Goal: Use online tool/utility: Utilize a website feature to perform a specific function

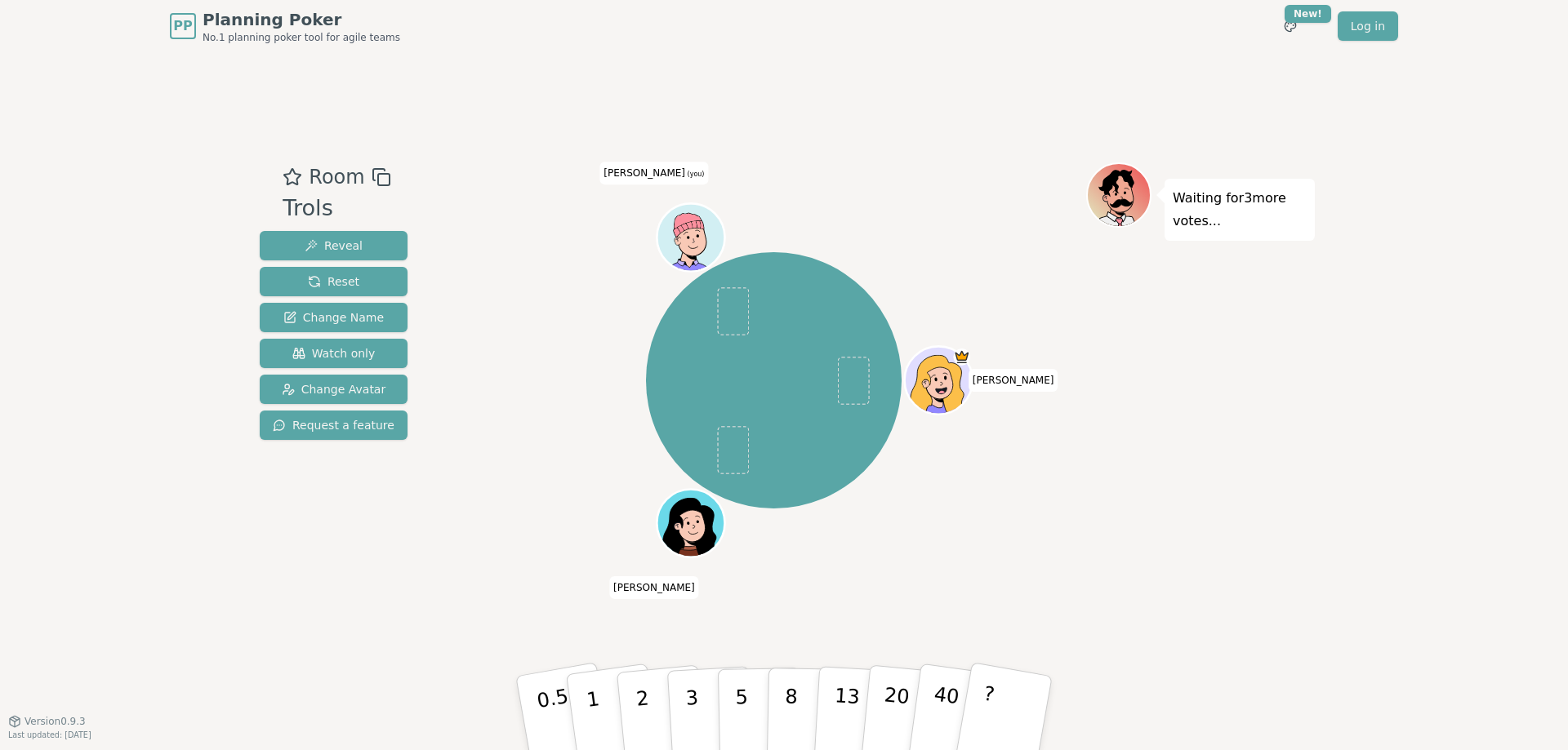
click at [685, 233] on icon at bounding box center [689, 225] width 32 height 51
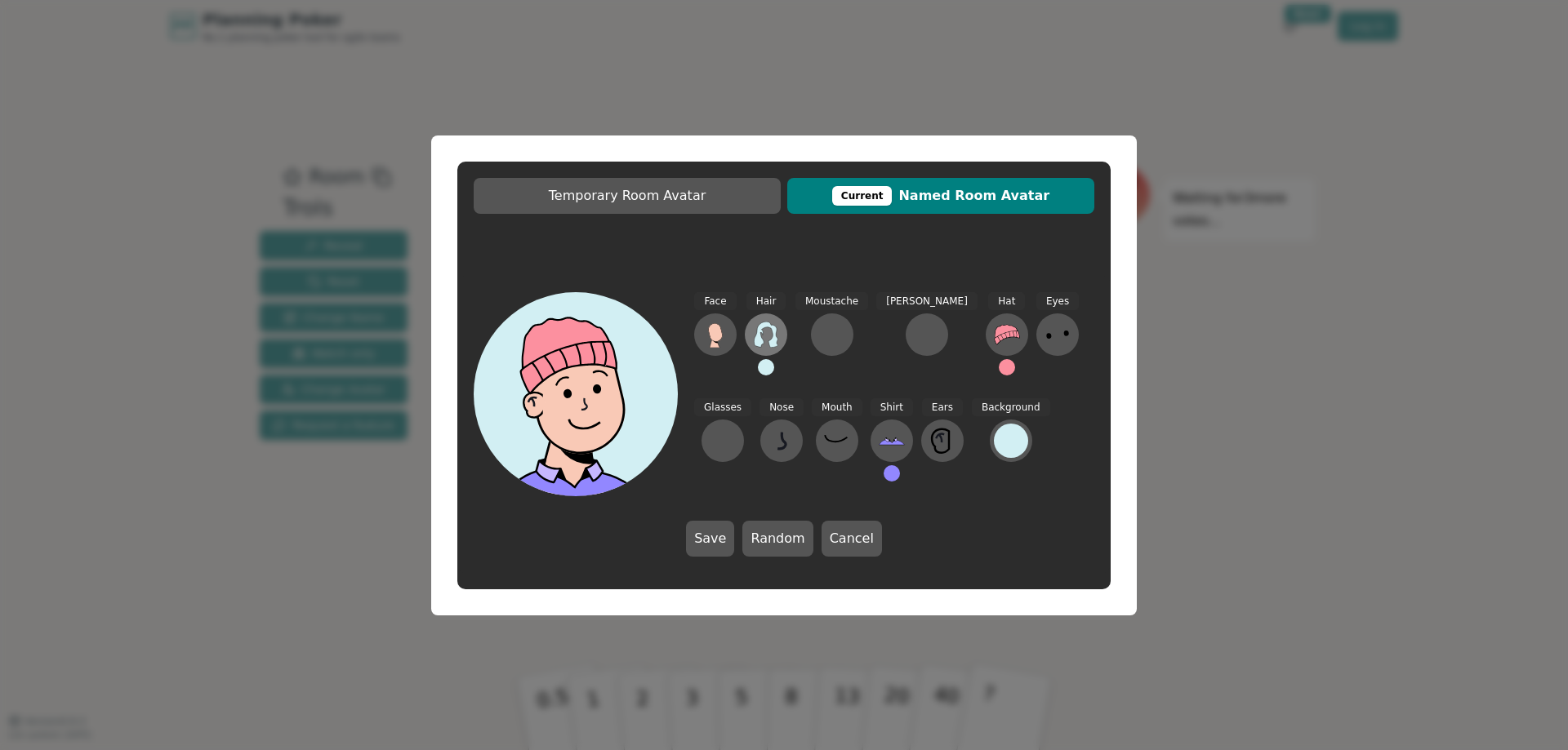
click at [762, 335] on icon at bounding box center [766, 335] width 26 height 26
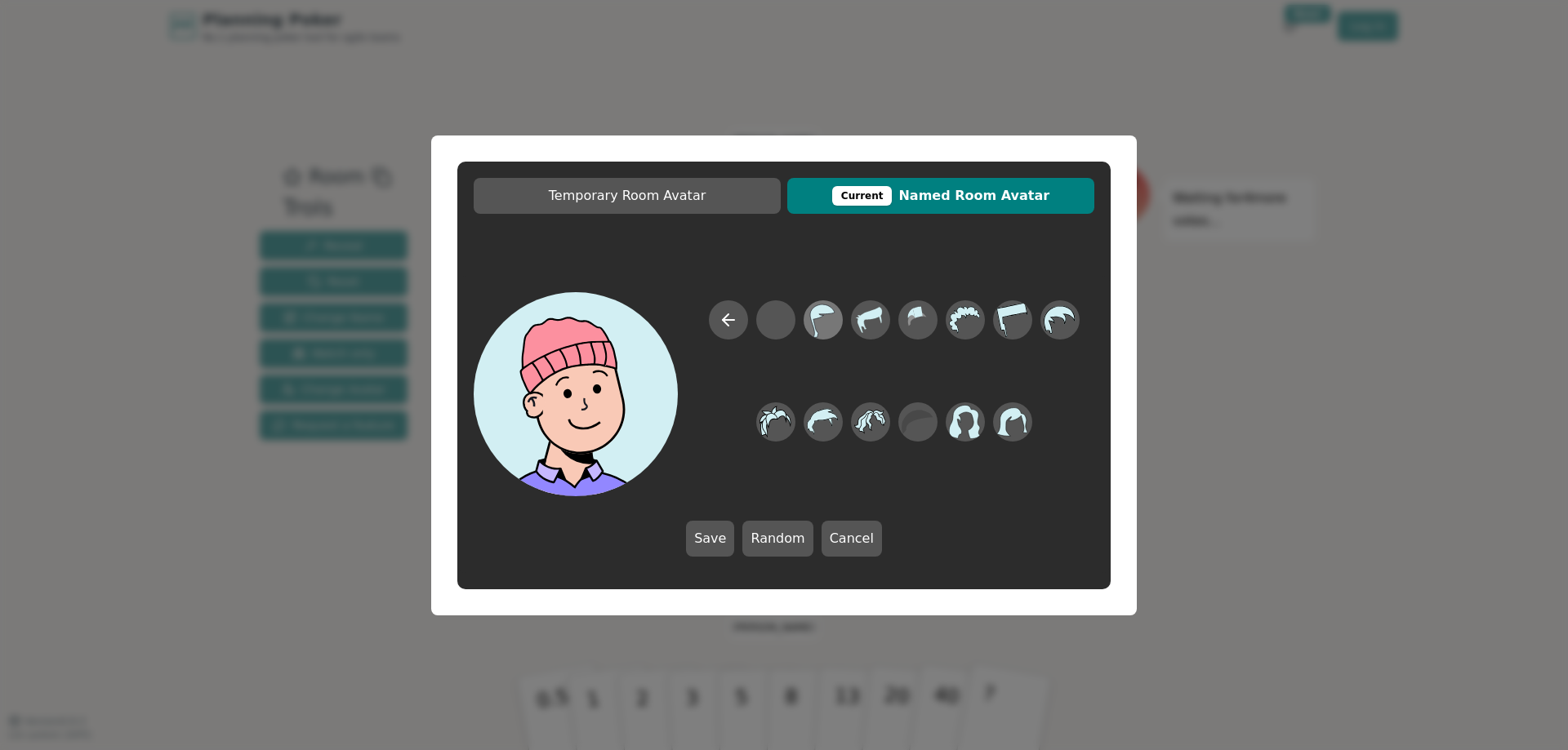
click at [821, 328] on icon at bounding box center [822, 319] width 32 height 37
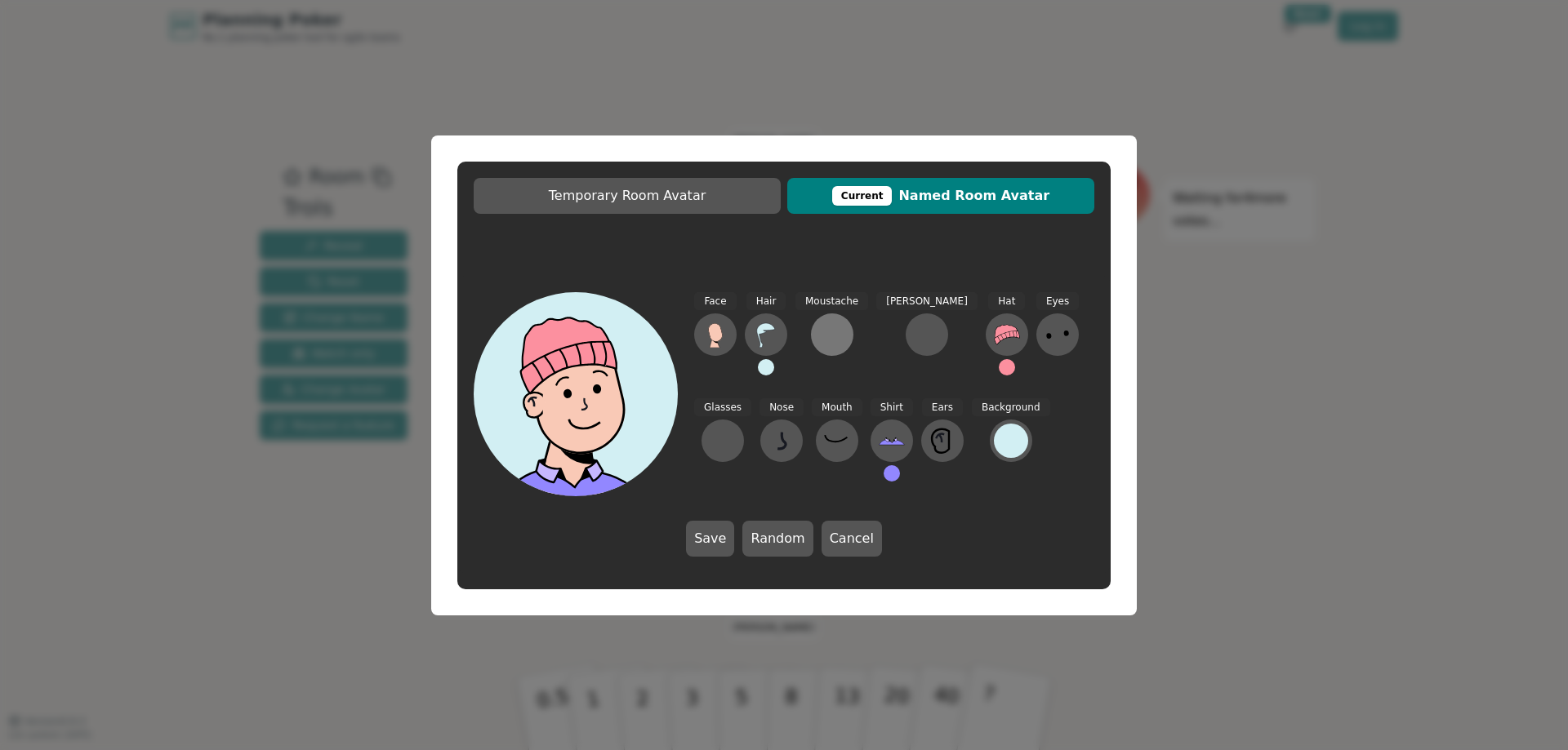
click at [837, 337] on div at bounding box center [832, 335] width 26 height 26
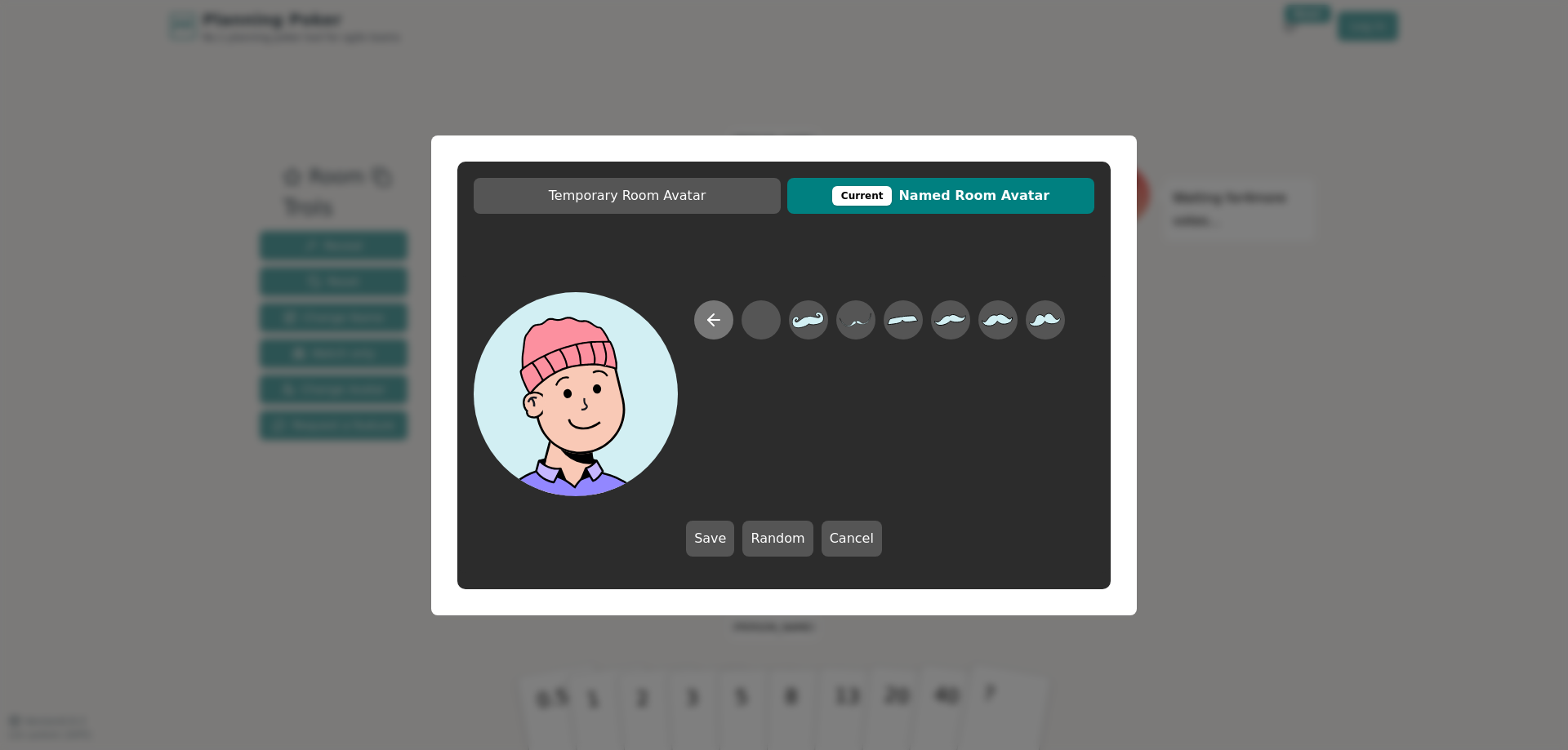
click at [695, 322] on button at bounding box center [713, 319] width 39 height 39
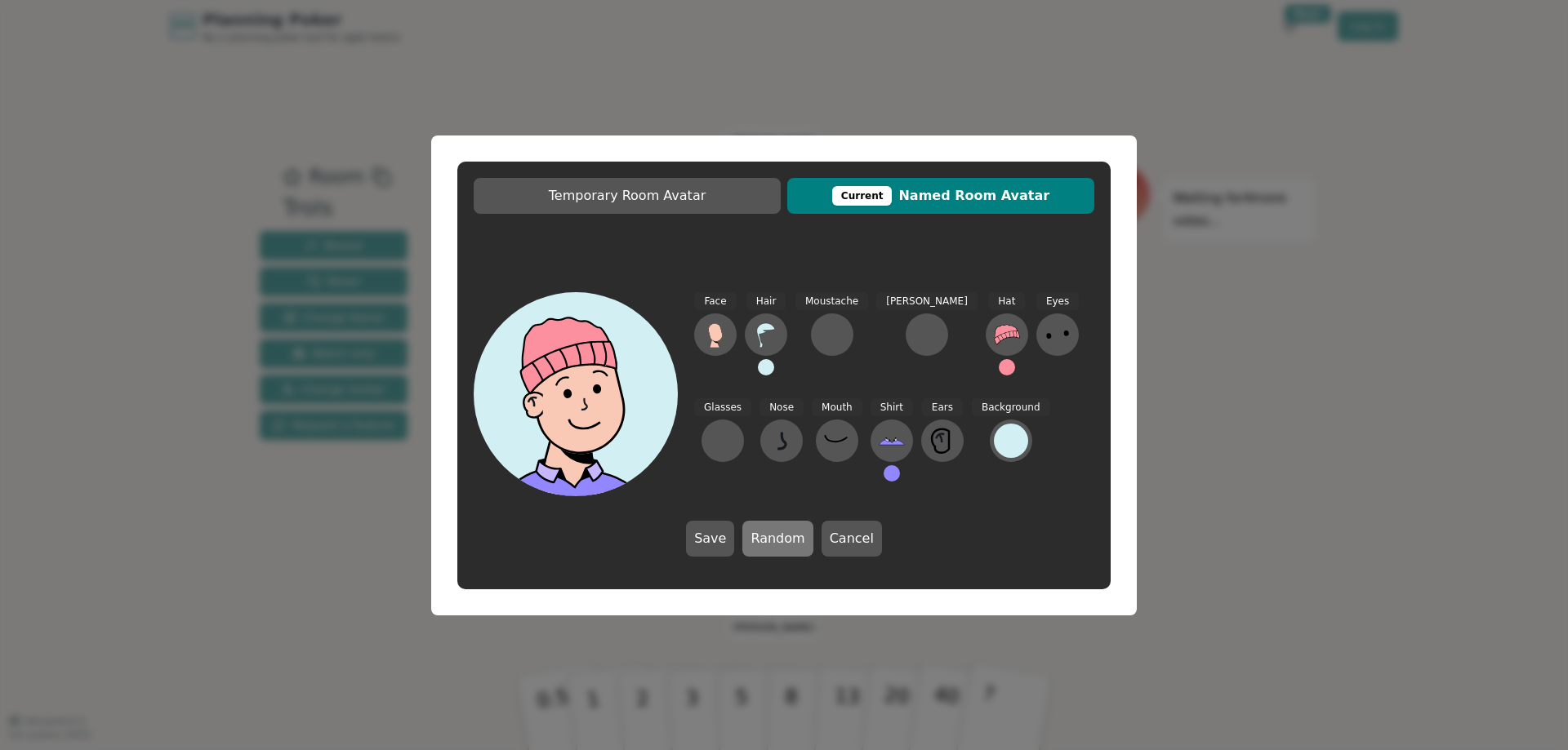
click at [762, 537] on button "Random" at bounding box center [777, 539] width 70 height 36
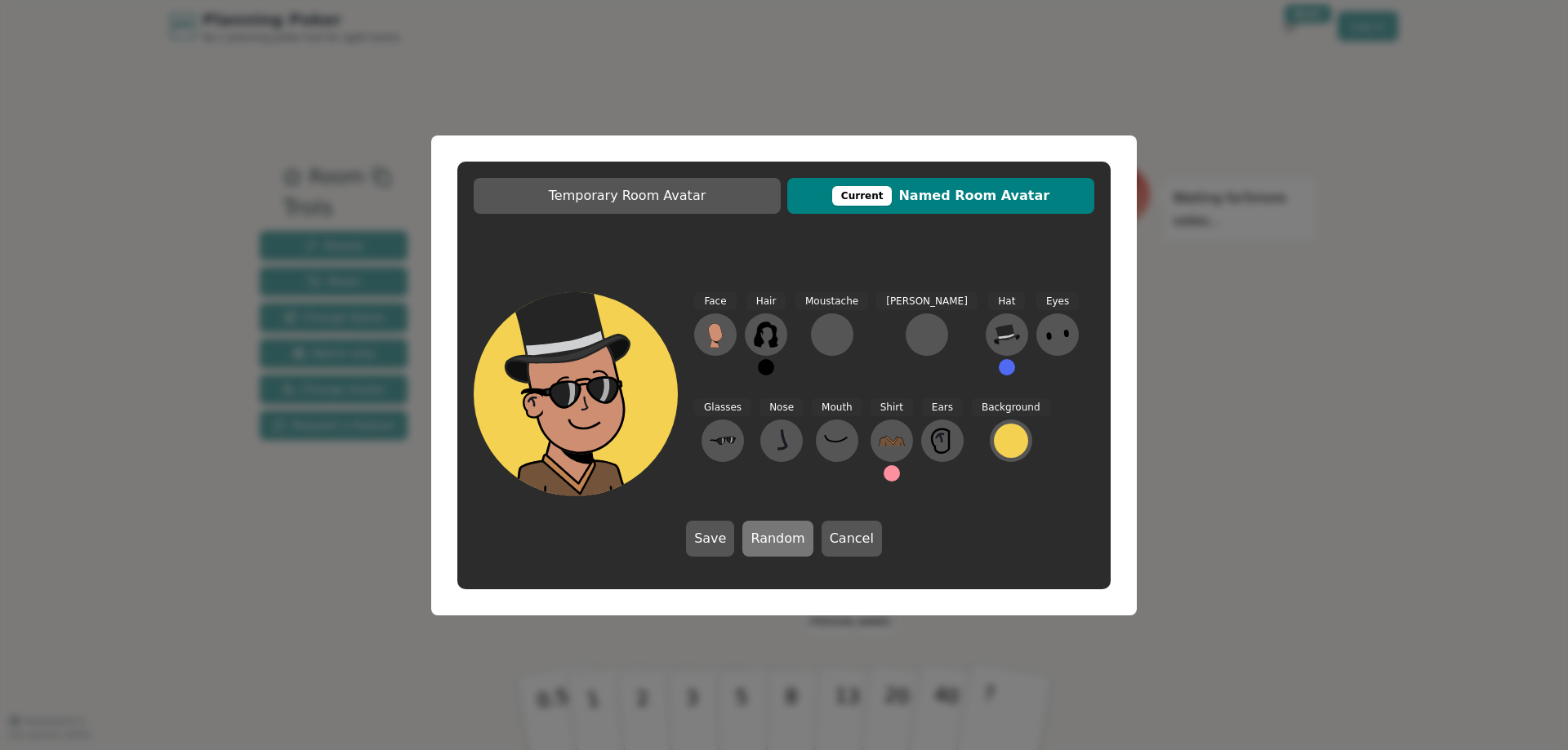
click at [762, 537] on button "Random" at bounding box center [777, 539] width 70 height 36
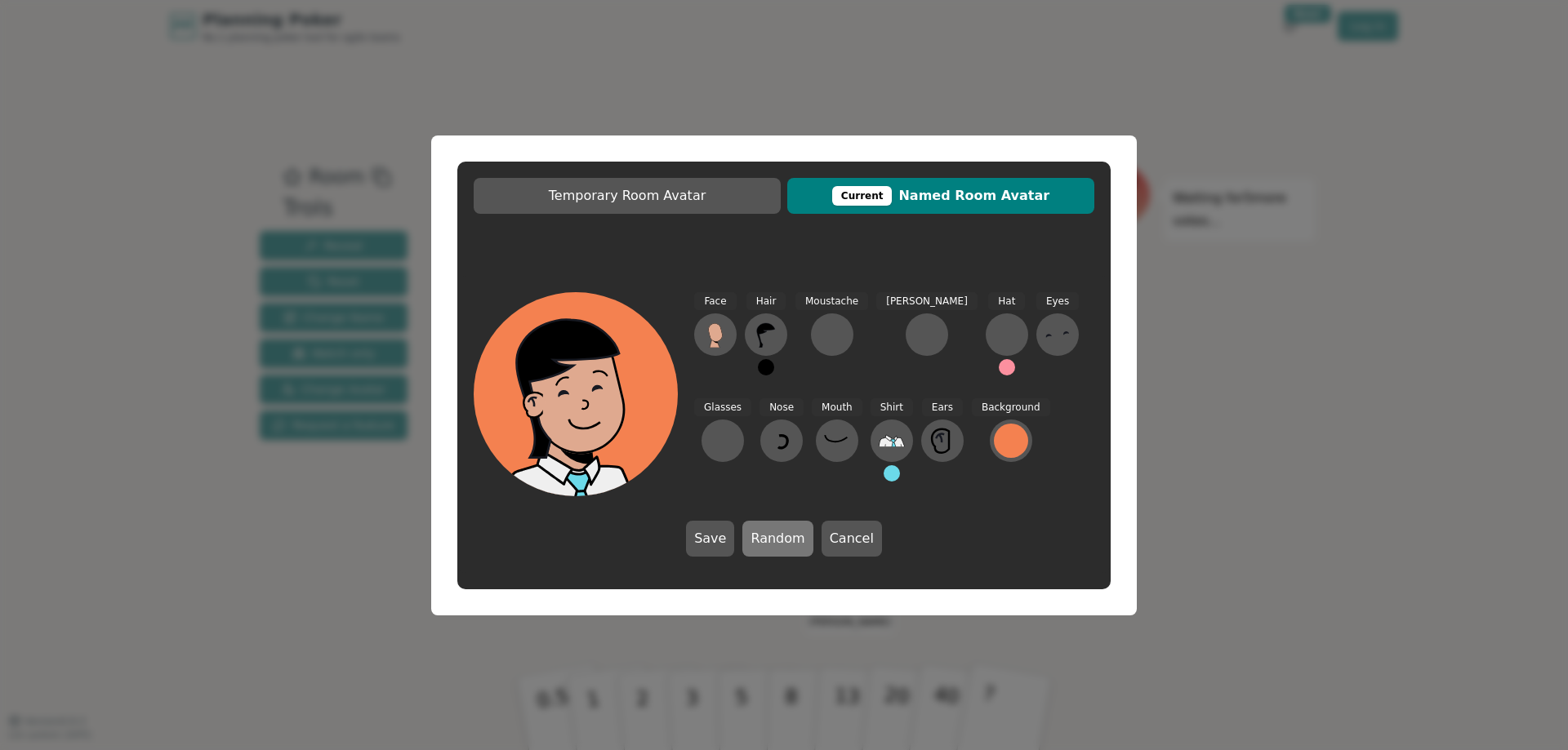
click at [763, 537] on button "Random" at bounding box center [777, 539] width 70 height 36
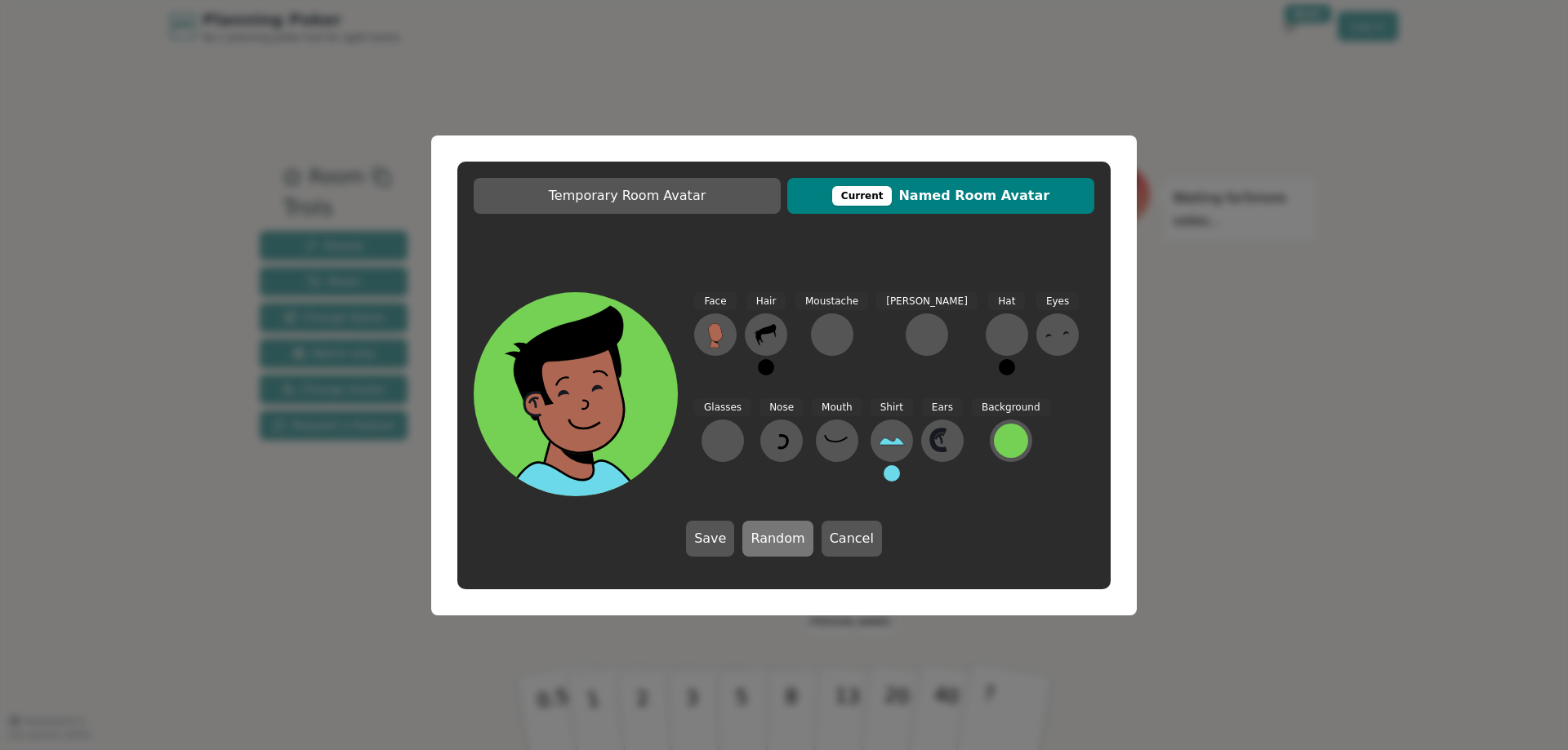
click at [763, 537] on button "Random" at bounding box center [777, 539] width 70 height 36
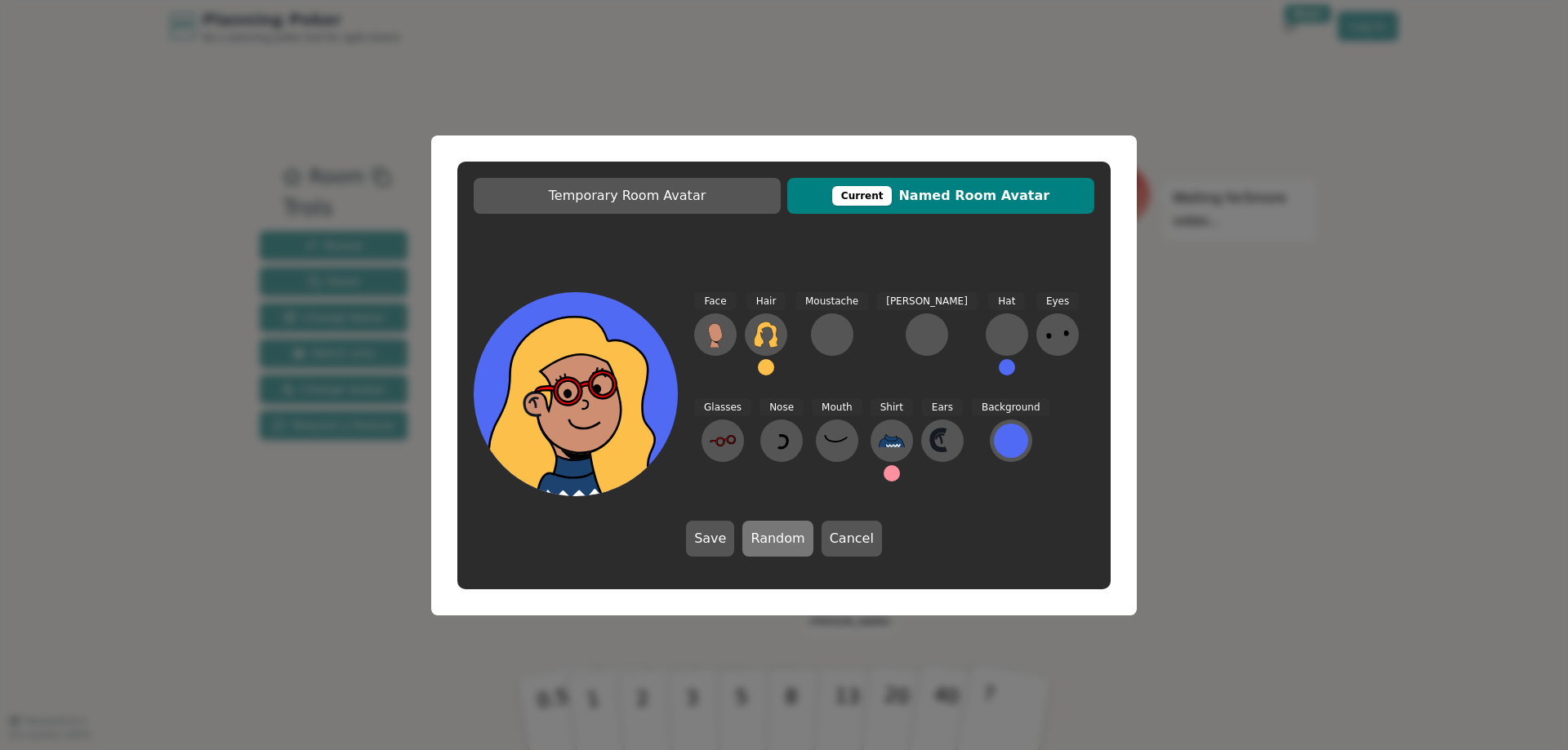
click at [763, 537] on button "Random" at bounding box center [777, 539] width 70 height 36
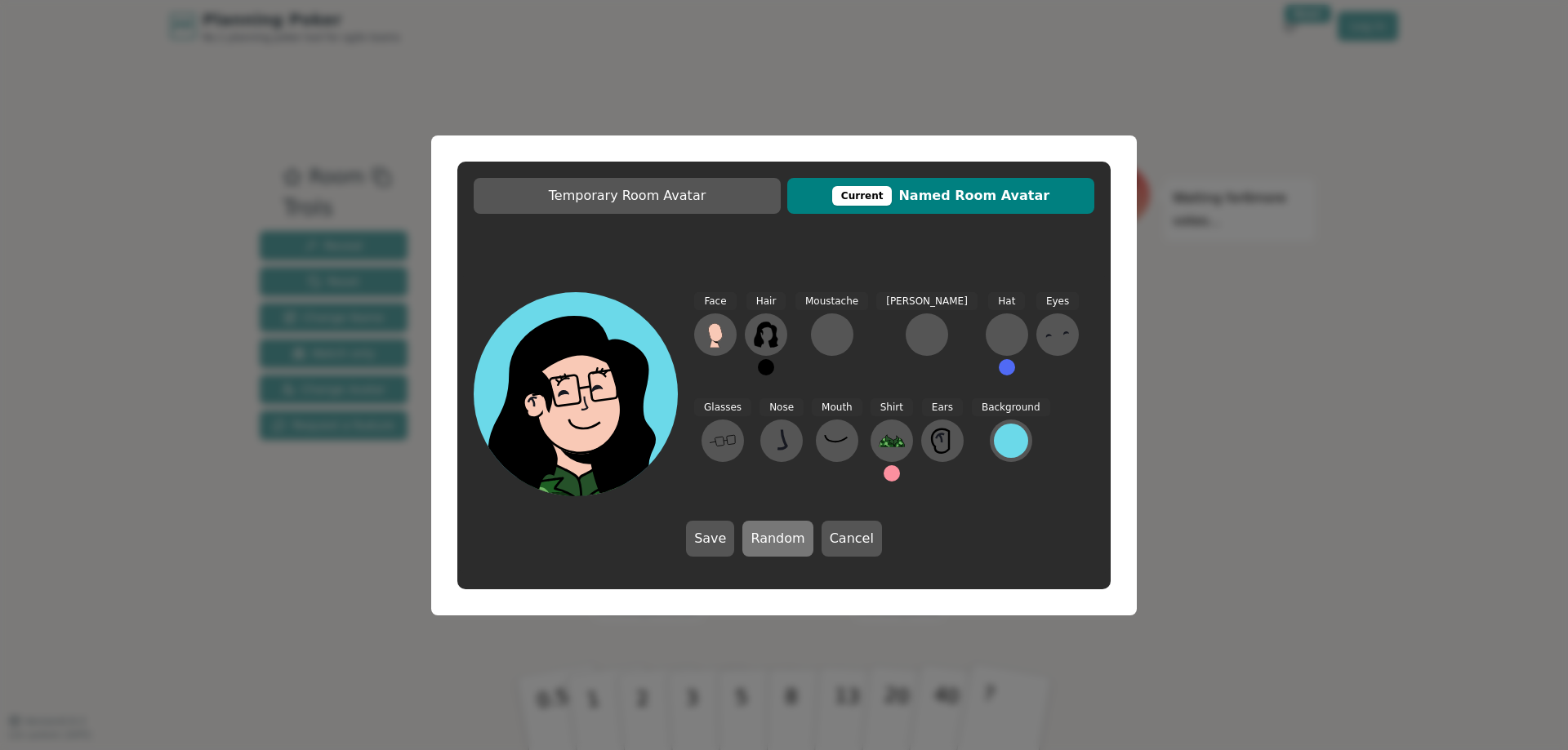
click at [763, 537] on button "Random" at bounding box center [777, 539] width 70 height 36
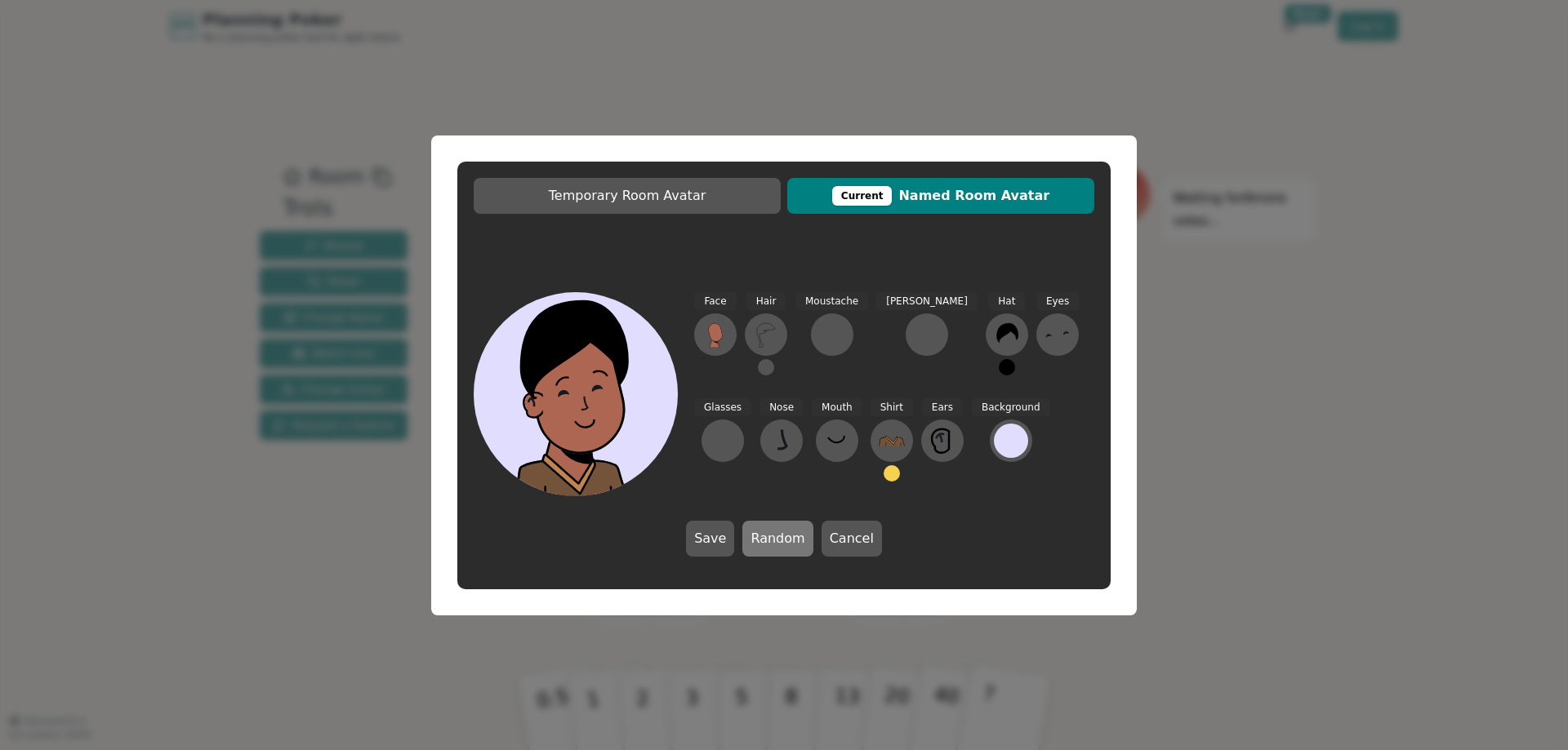
click at [763, 537] on button "Random" at bounding box center [777, 539] width 70 height 36
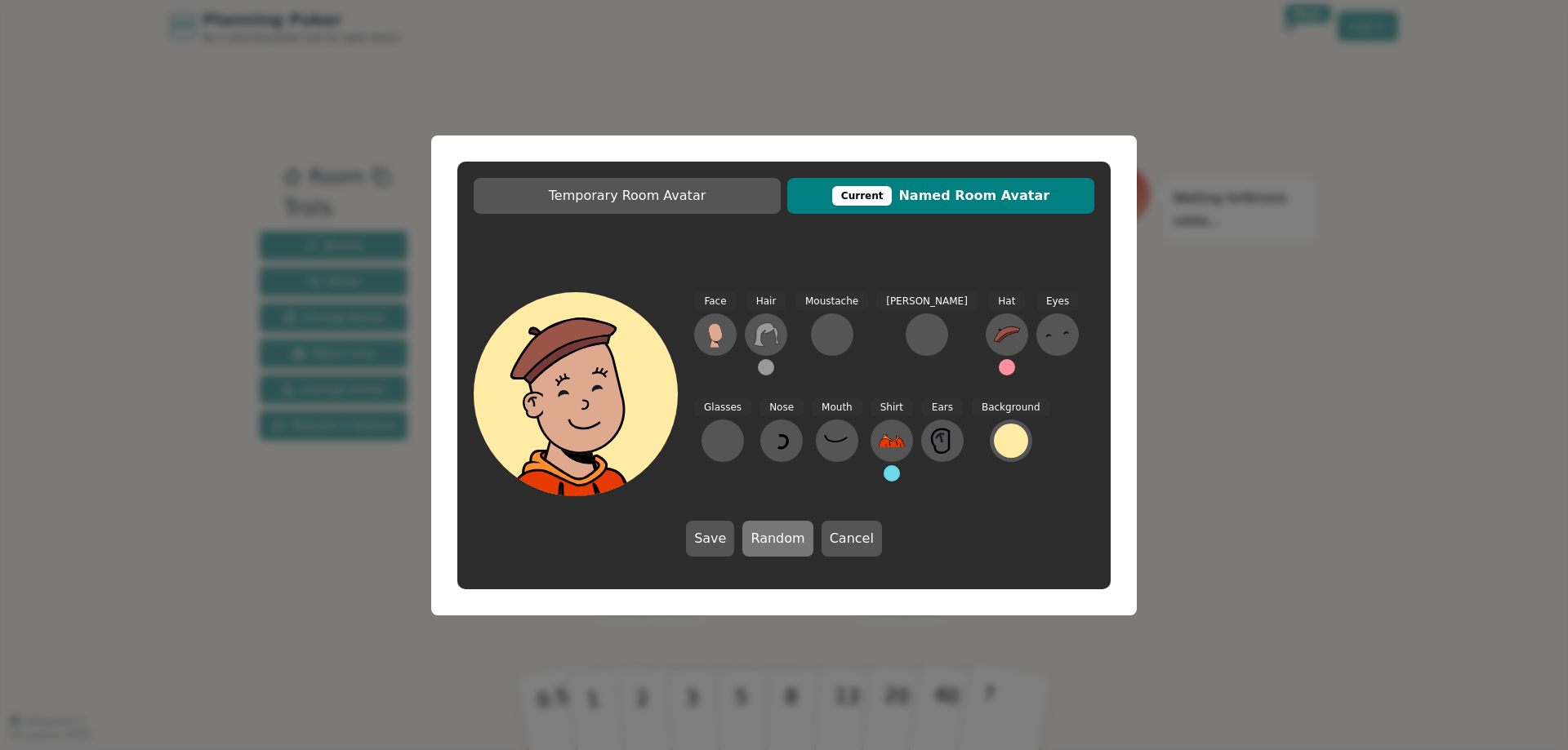
click at [763, 537] on button "Random" at bounding box center [777, 539] width 70 height 36
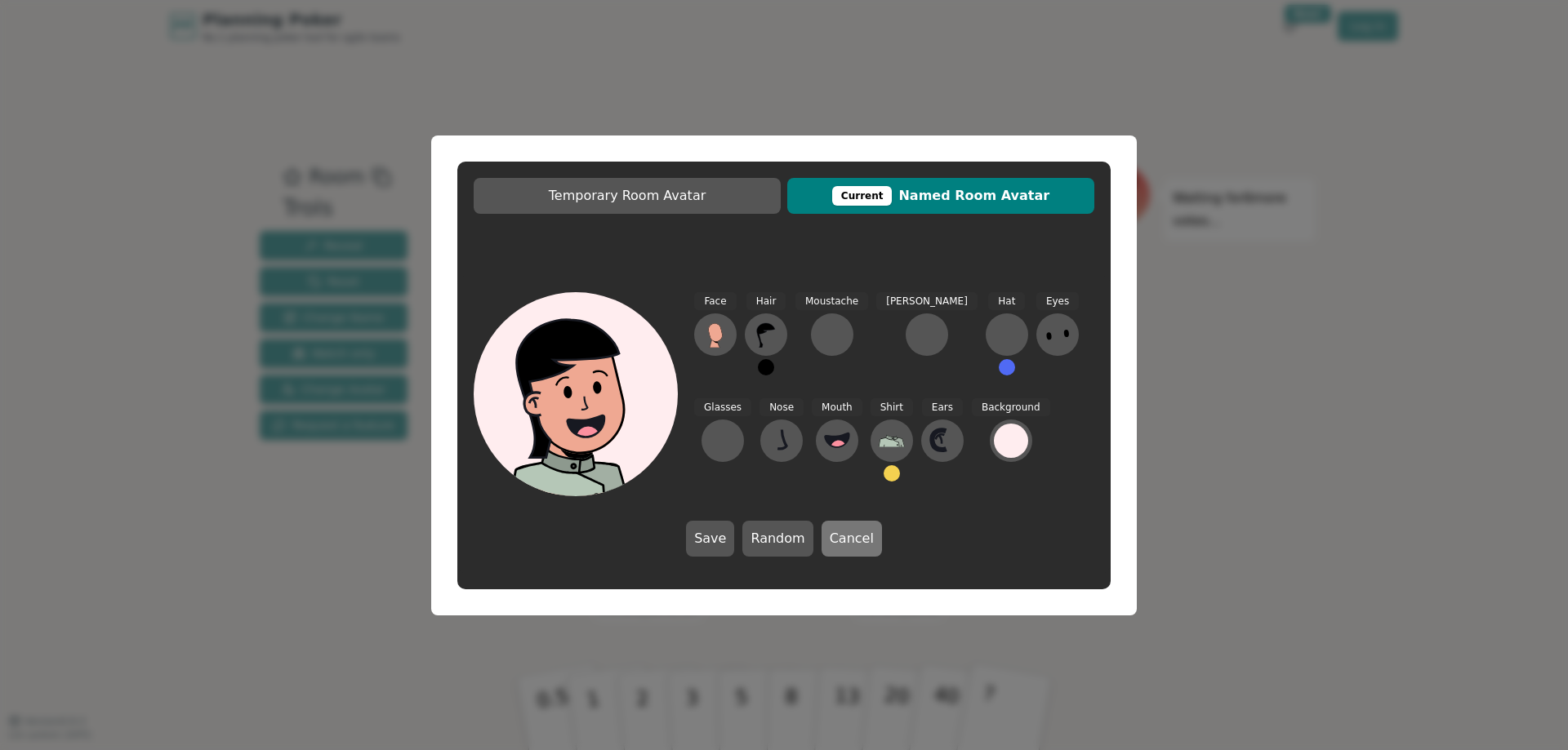
click at [865, 543] on button "Cancel" at bounding box center [851, 539] width 61 height 36
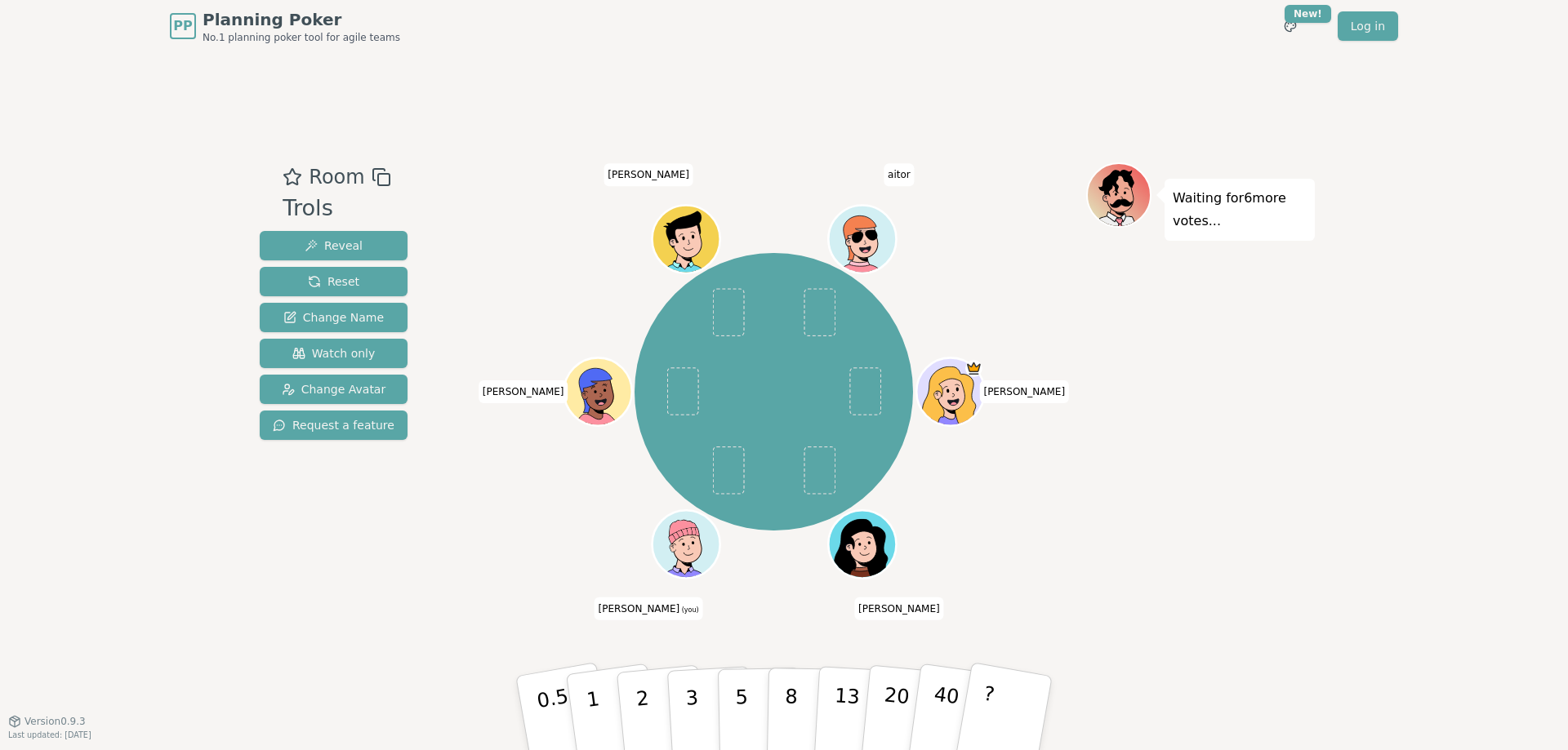
click at [691, 546] on icon at bounding box center [683, 532] width 32 height 51
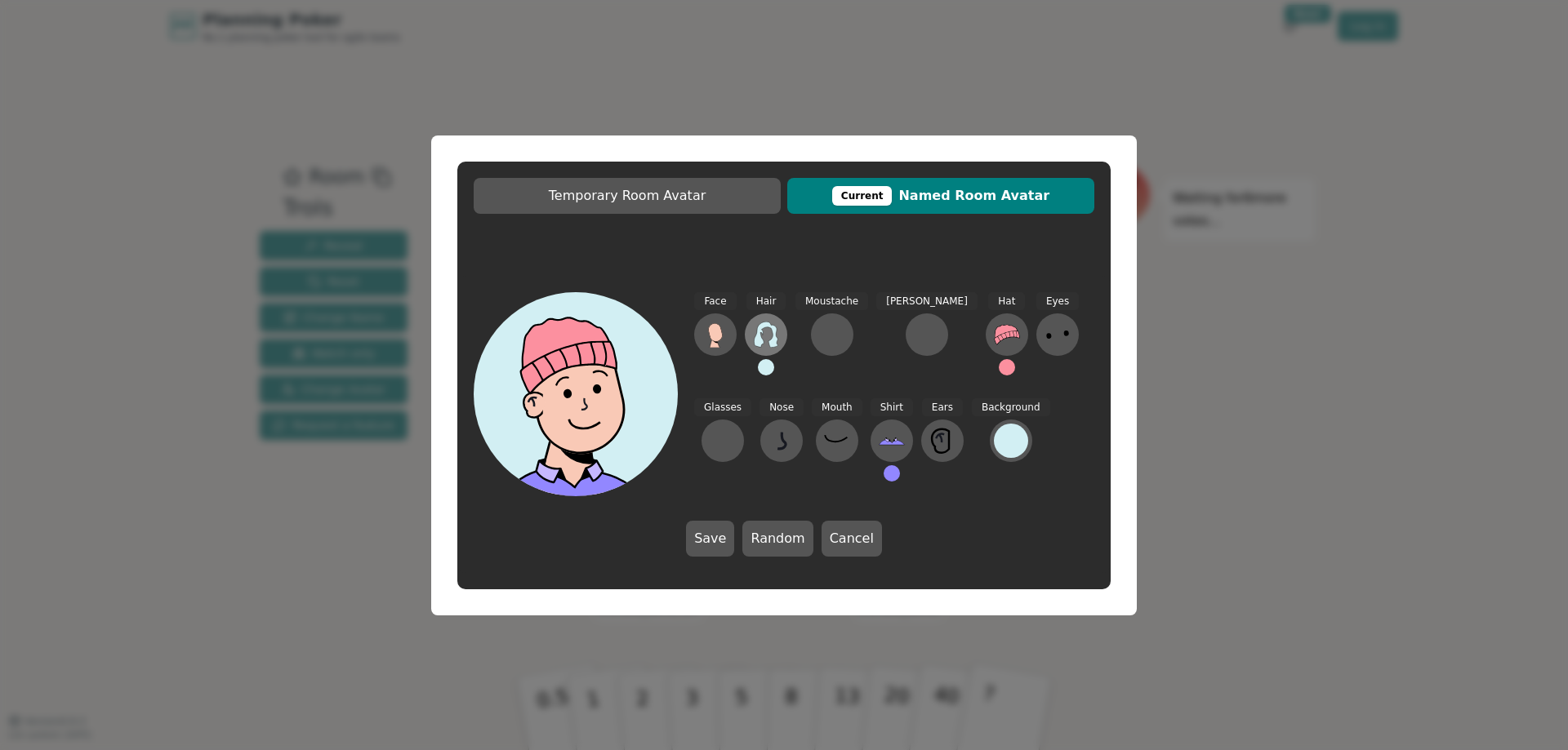
click at [764, 337] on icon at bounding box center [766, 335] width 26 height 26
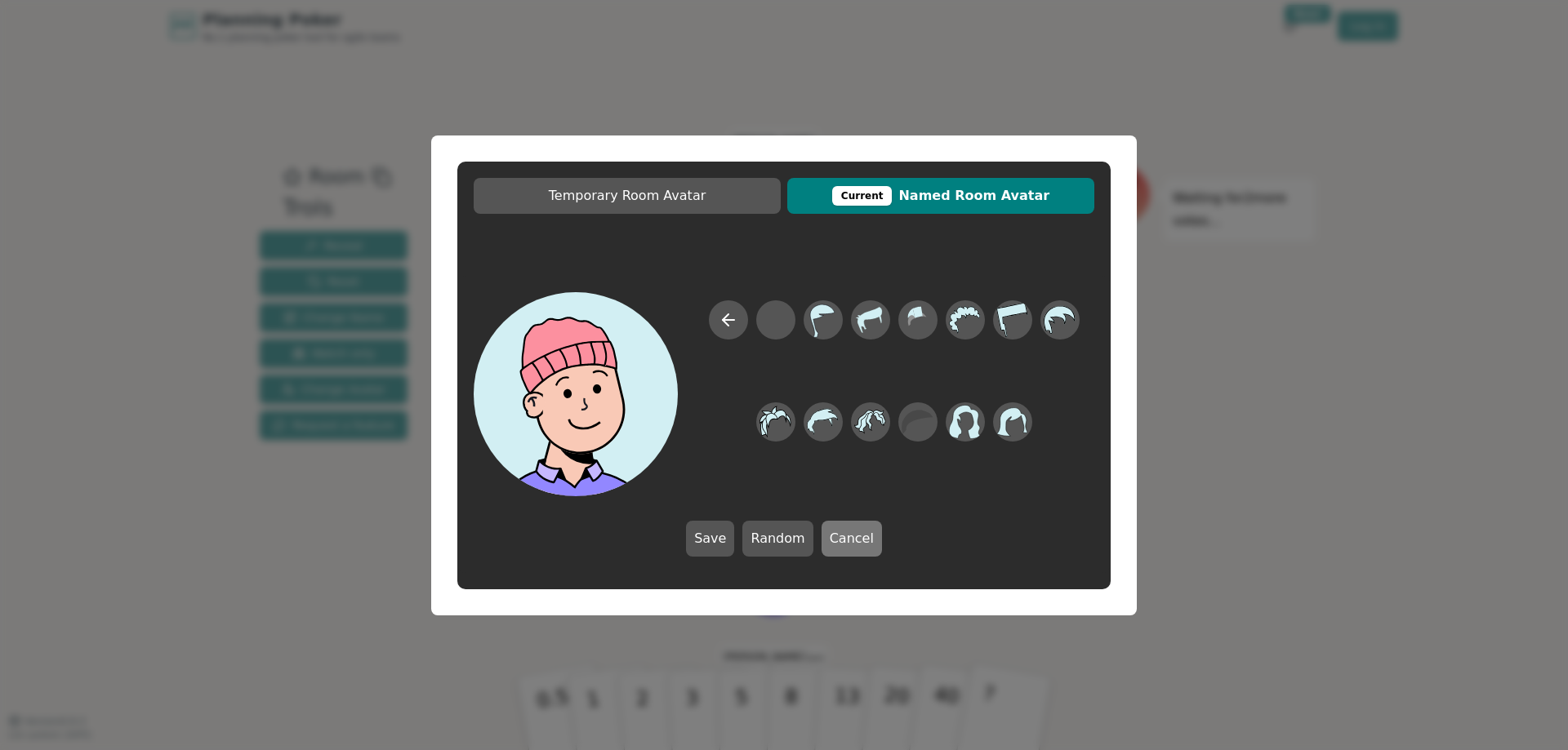
click at [840, 546] on button "Cancel" at bounding box center [851, 539] width 61 height 36
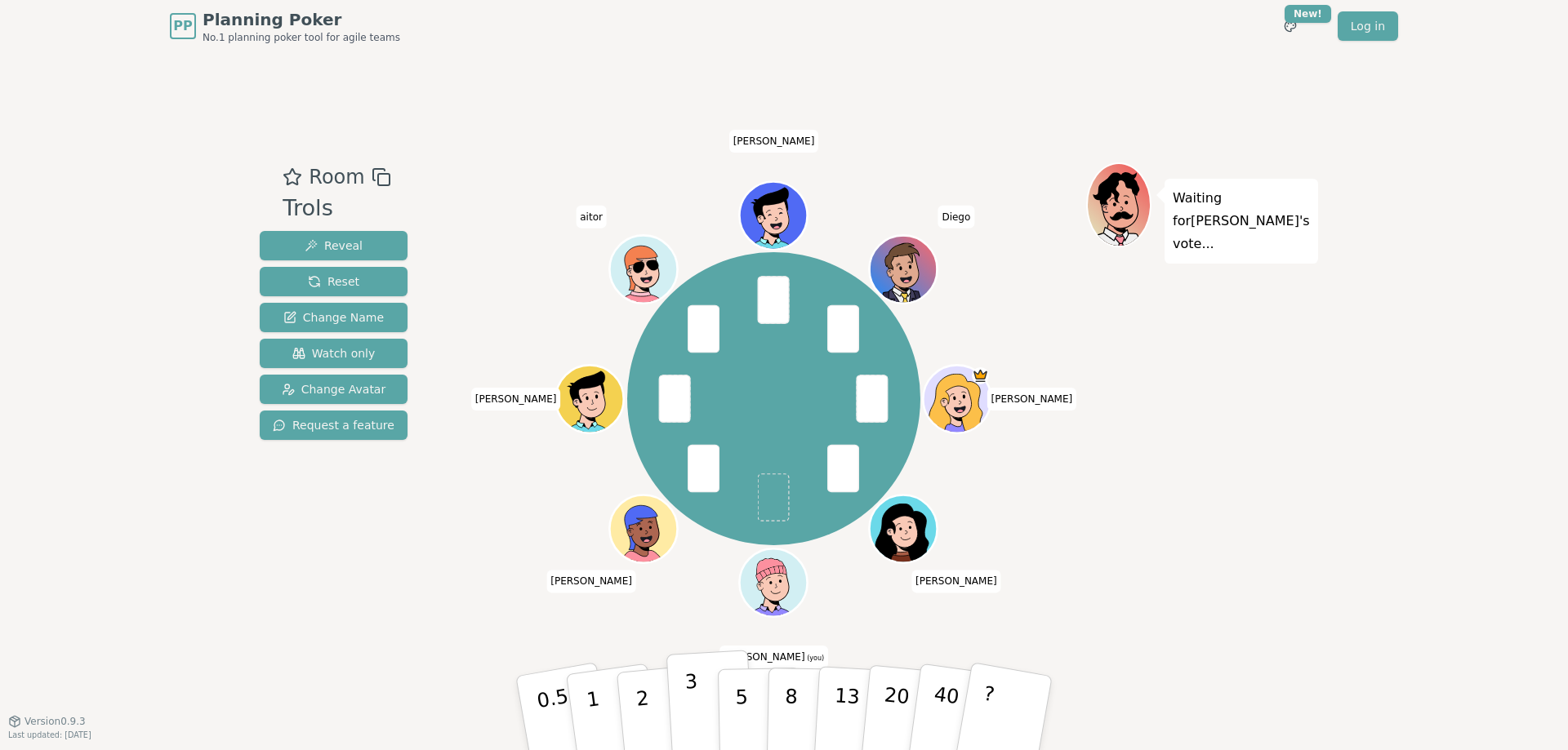
click at [687, 704] on p "3" at bounding box center [693, 714] width 18 height 89
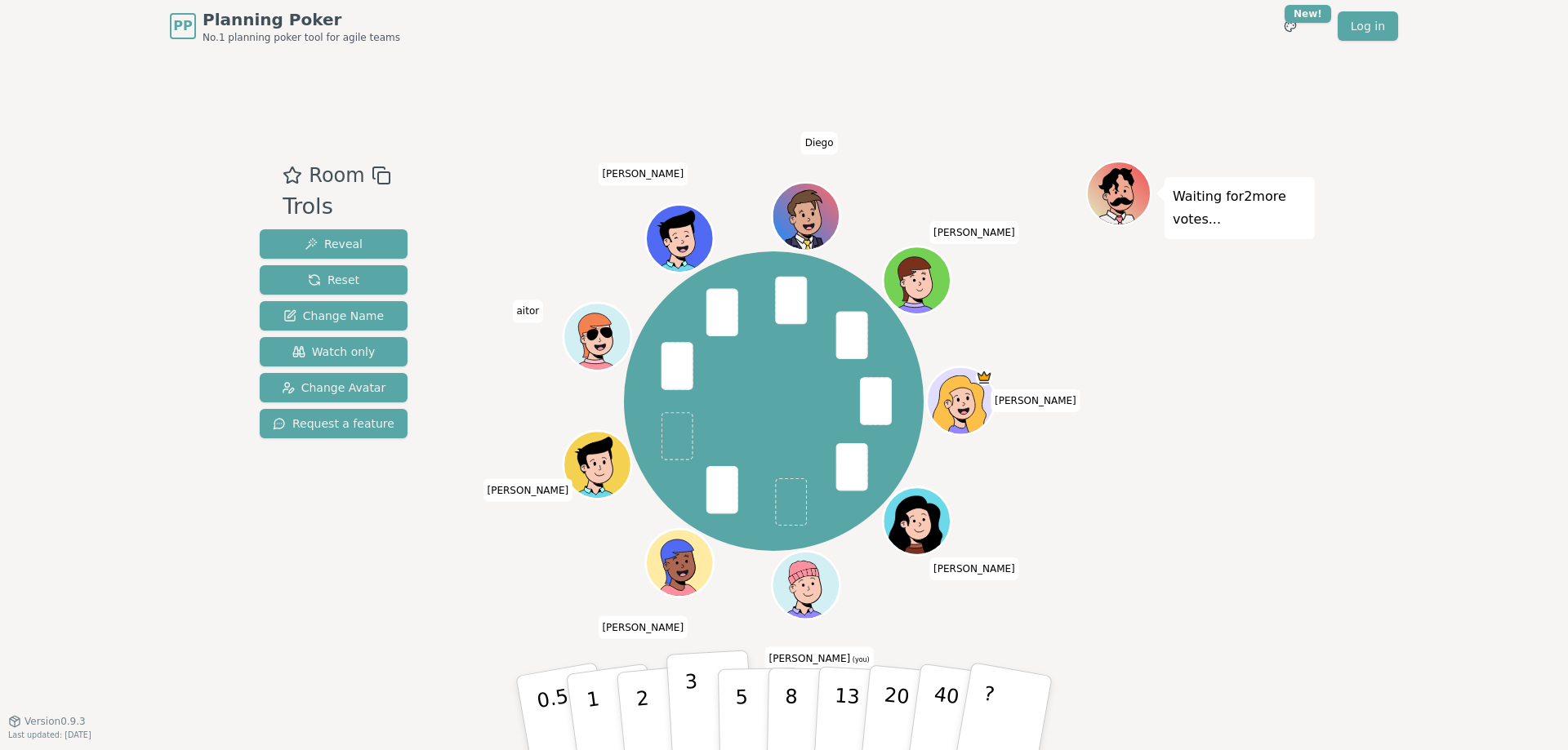
click at [694, 715] on p "3" at bounding box center [693, 714] width 18 height 89
